Goal: Transaction & Acquisition: Purchase product/service

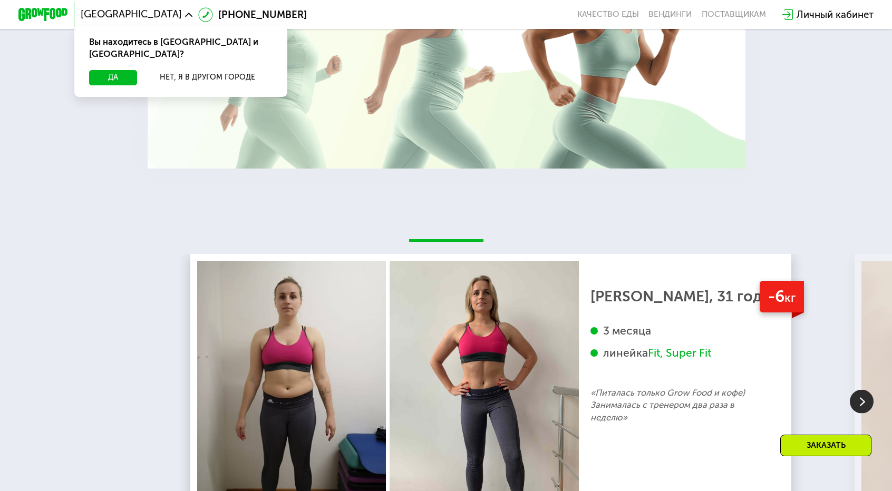
scroll to position [1744, 0]
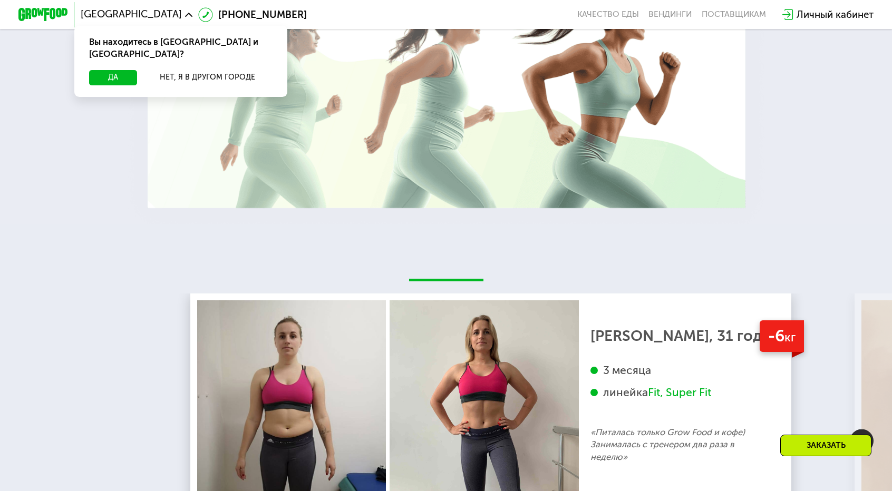
click at [862, 430] on img at bounding box center [862, 442] width 24 height 24
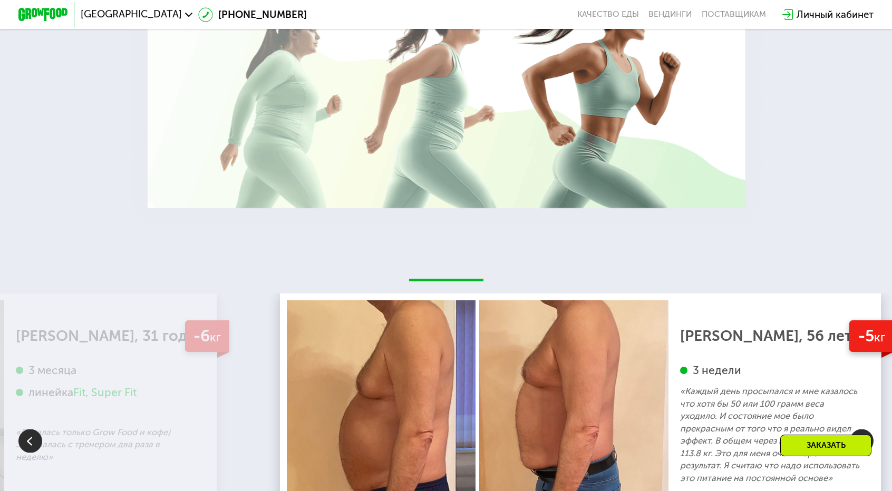
click at [24, 430] on img at bounding box center [30, 442] width 24 height 24
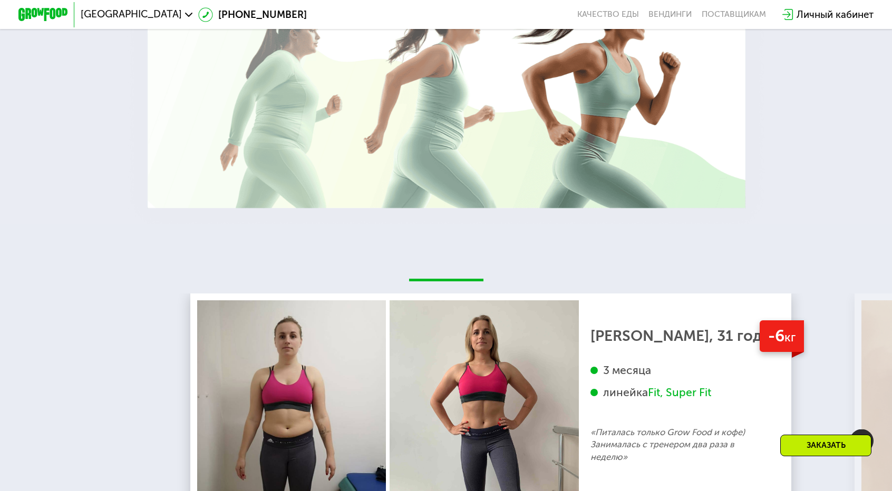
click at [862, 430] on img at bounding box center [862, 442] width 24 height 24
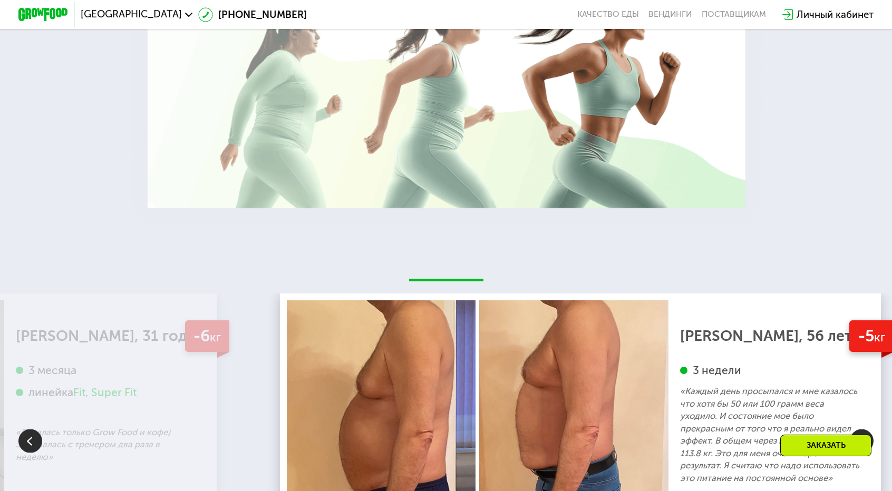
click at [858, 430] on img at bounding box center [862, 442] width 24 height 24
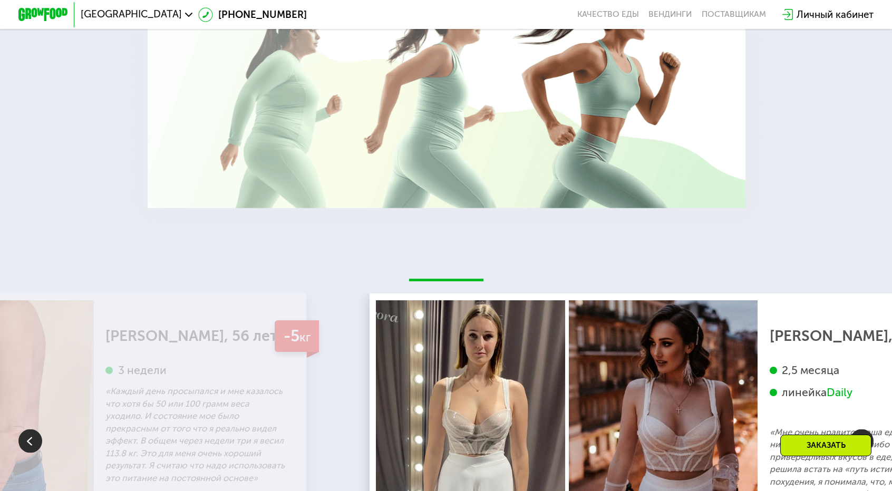
click at [858, 430] on img at bounding box center [862, 442] width 24 height 24
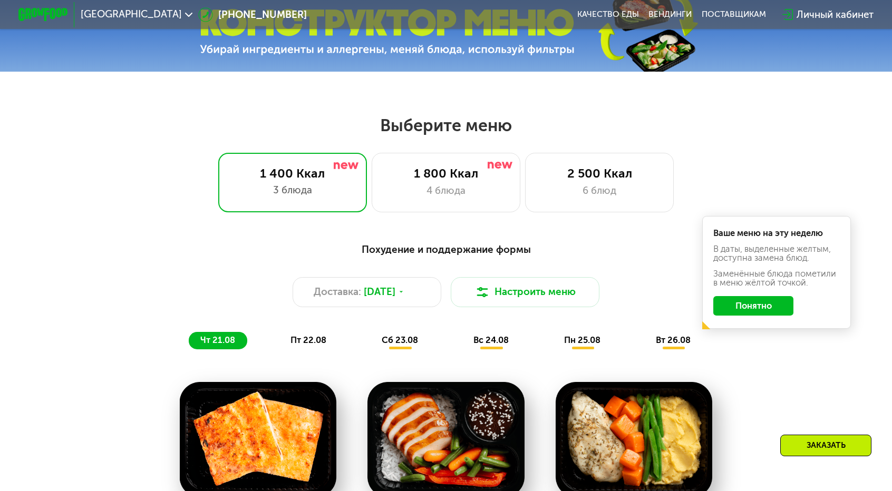
scroll to position [428, 0]
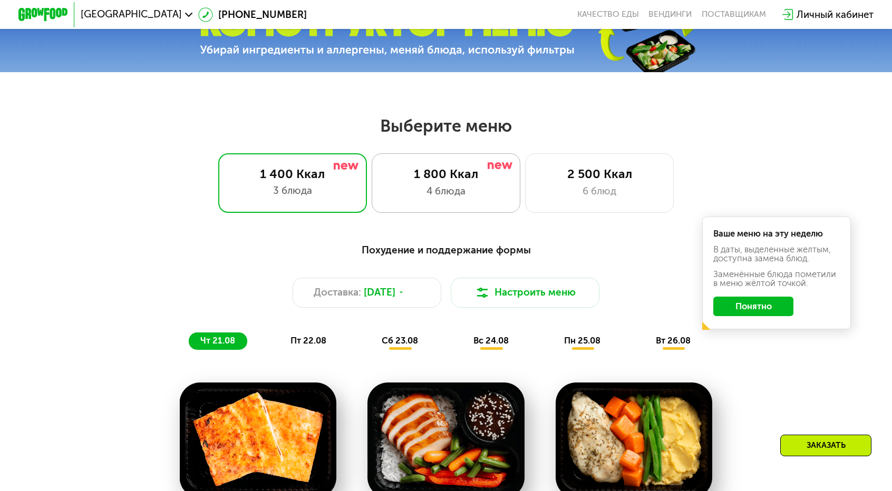
click at [454, 184] on div "4 блюда" at bounding box center [446, 191] width 123 height 15
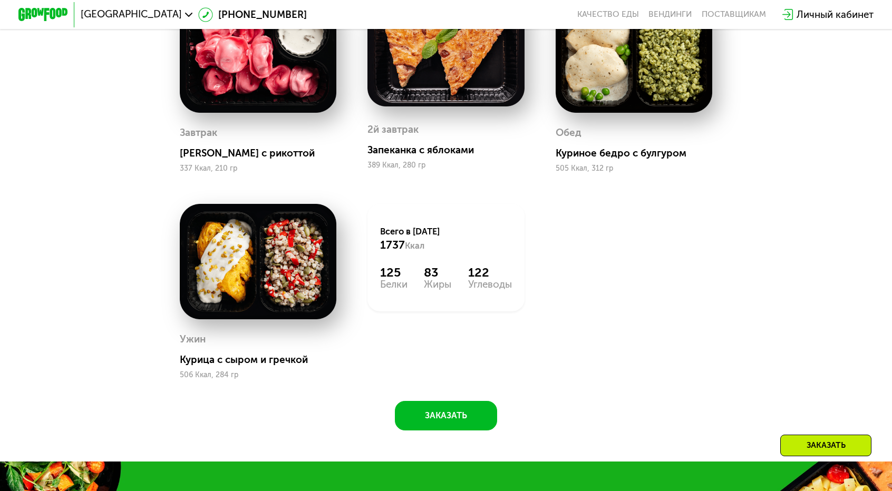
scroll to position [814, 0]
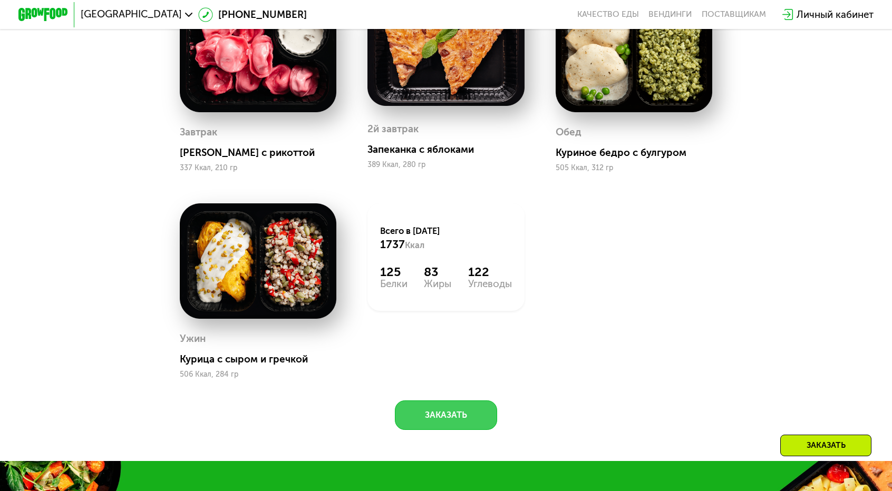
click at [437, 401] on button "Заказать" at bounding box center [446, 416] width 103 height 30
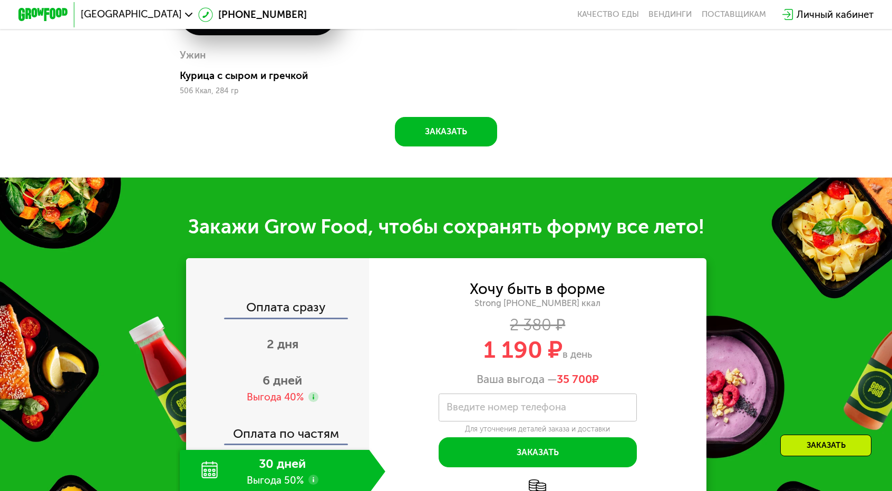
scroll to position [1171, 0]
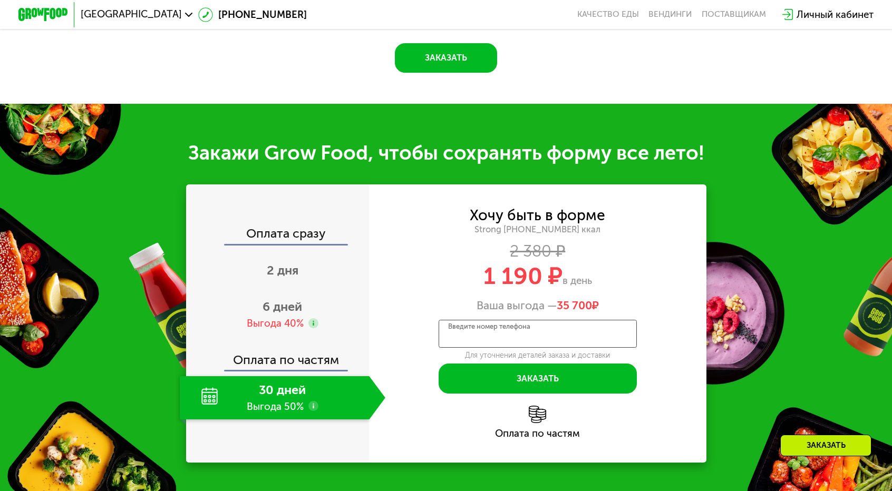
click at [525, 320] on input "Введите номер телефона" at bounding box center [537, 334] width 198 height 28
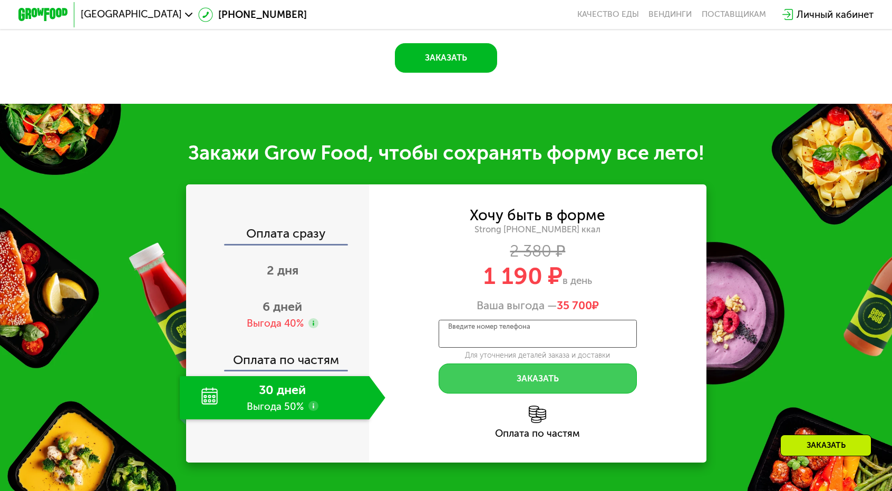
type input "**********"
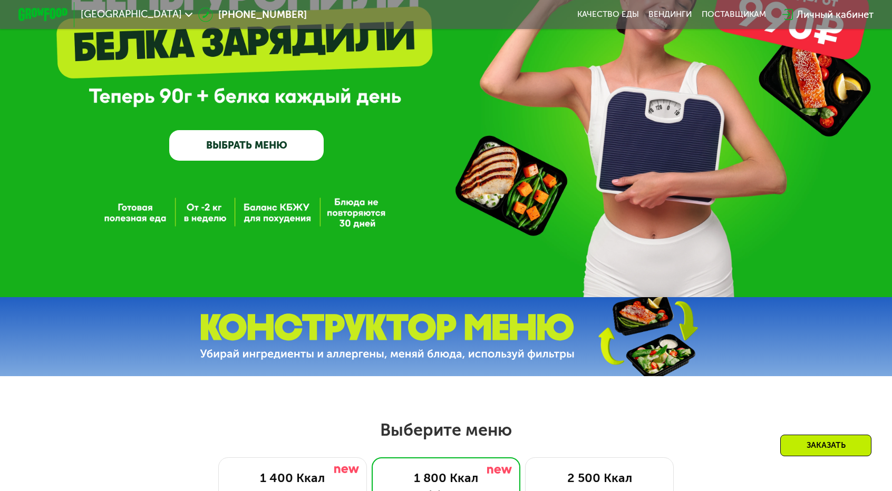
scroll to position [0, 0]
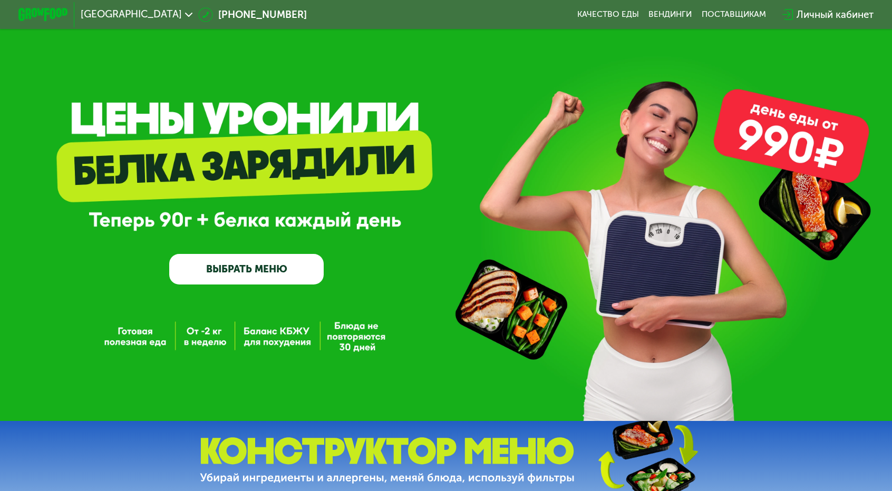
click at [243, 275] on link "ВЫБРАТЬ МЕНЮ" at bounding box center [246, 269] width 154 height 31
click at [198, 12] on div "[GEOGRAPHIC_DATA]" at bounding box center [136, 15] width 124 height 22
click at [192, 12] on icon at bounding box center [188, 14] width 7 height 7
